Goal: Find specific page/section: Find specific page/section

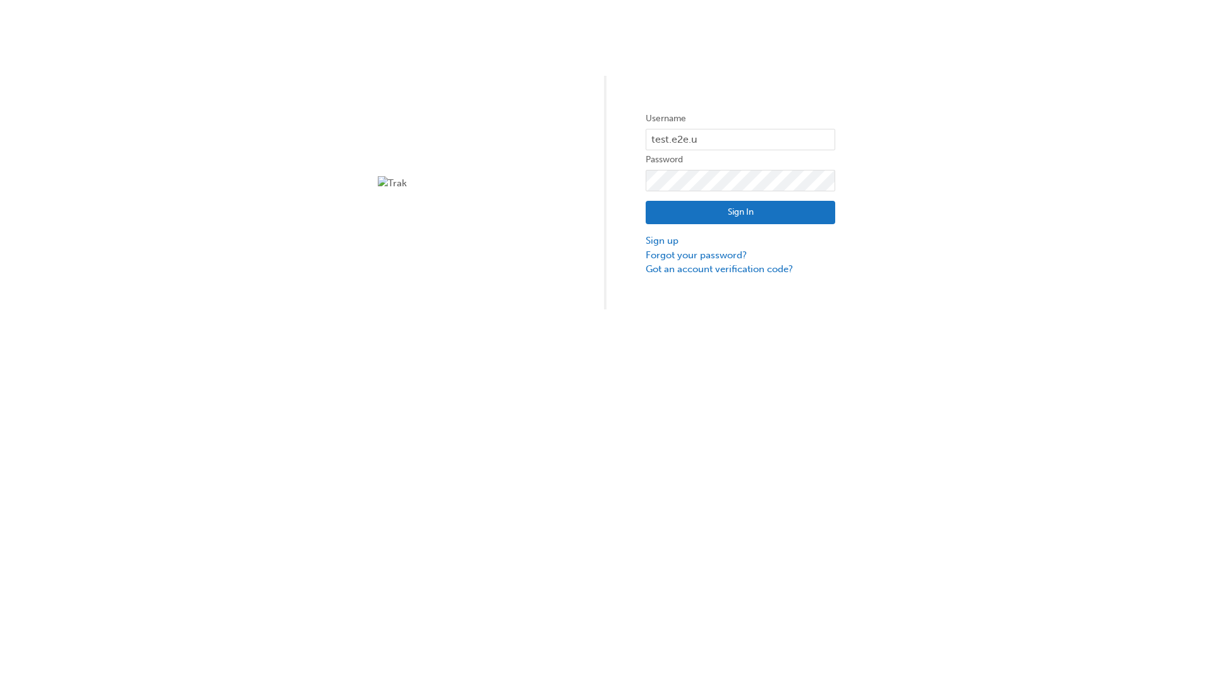
type input "test.e2e.user31"
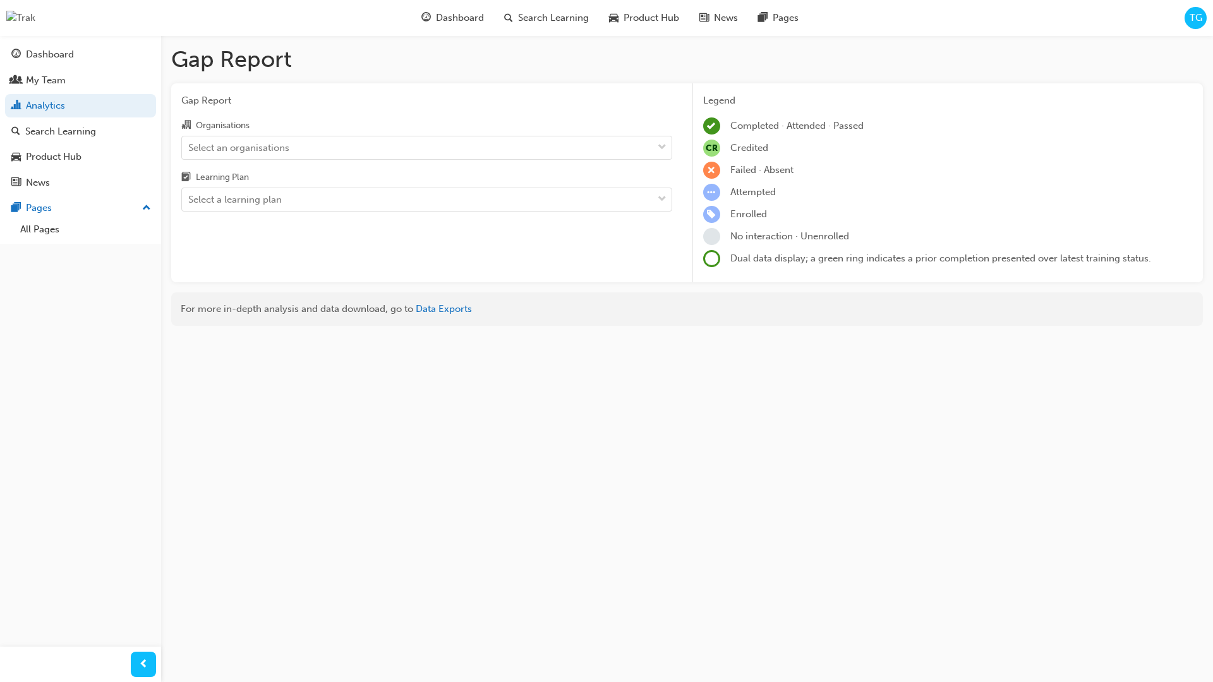
click at [189, 148] on input "Organisations Select an organisations" at bounding box center [188, 146] width 1 height 11
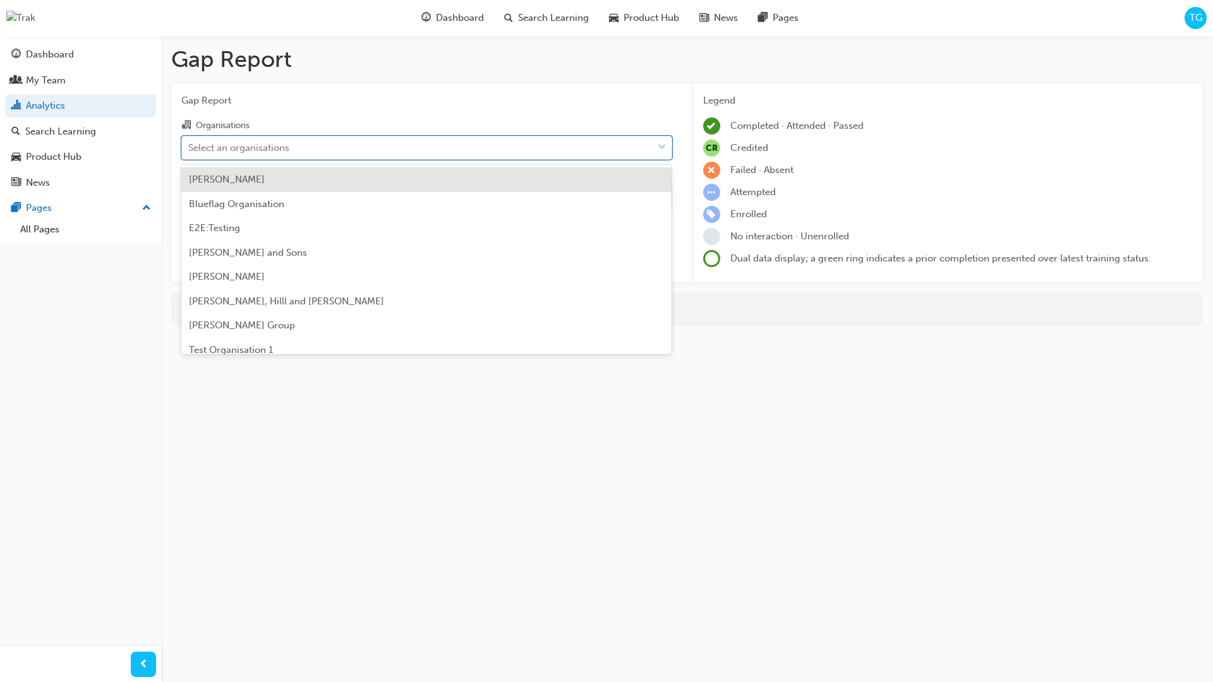
click at [189, 200] on input "Learning Plan Select a learning plan" at bounding box center [188, 199] width 1 height 11
